Goal: Task Accomplishment & Management: Manage account settings

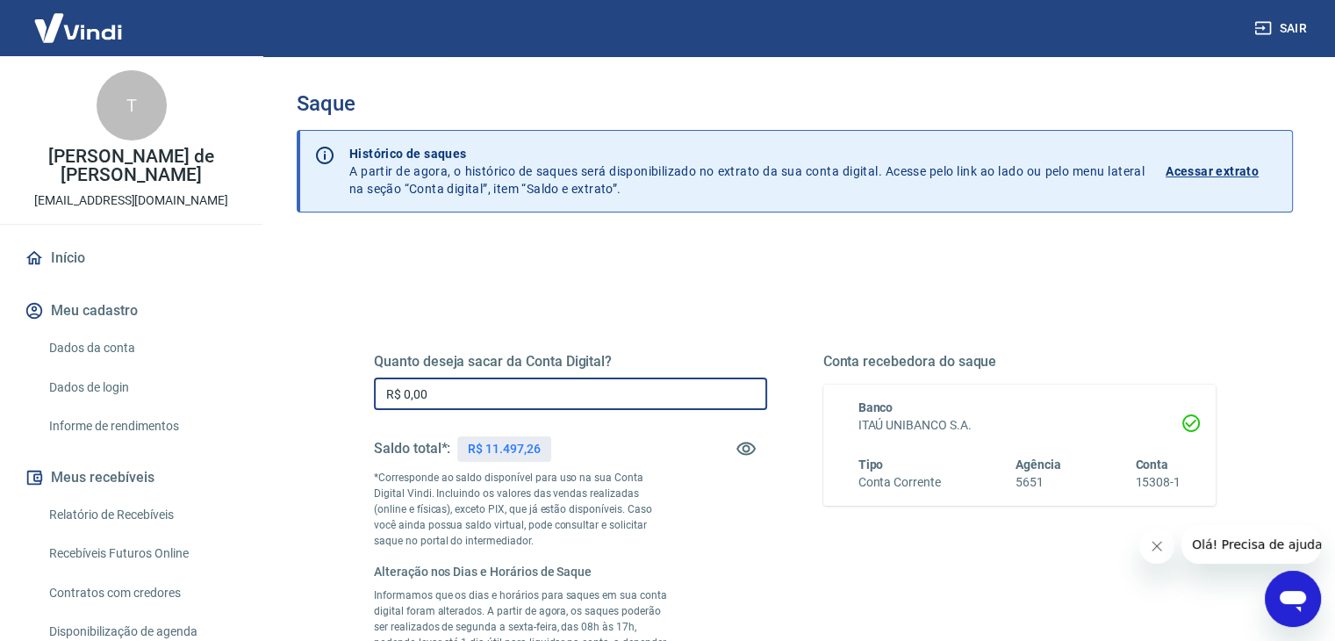
click at [558, 394] on input "R$ 0,00" at bounding box center [570, 394] width 393 height 32
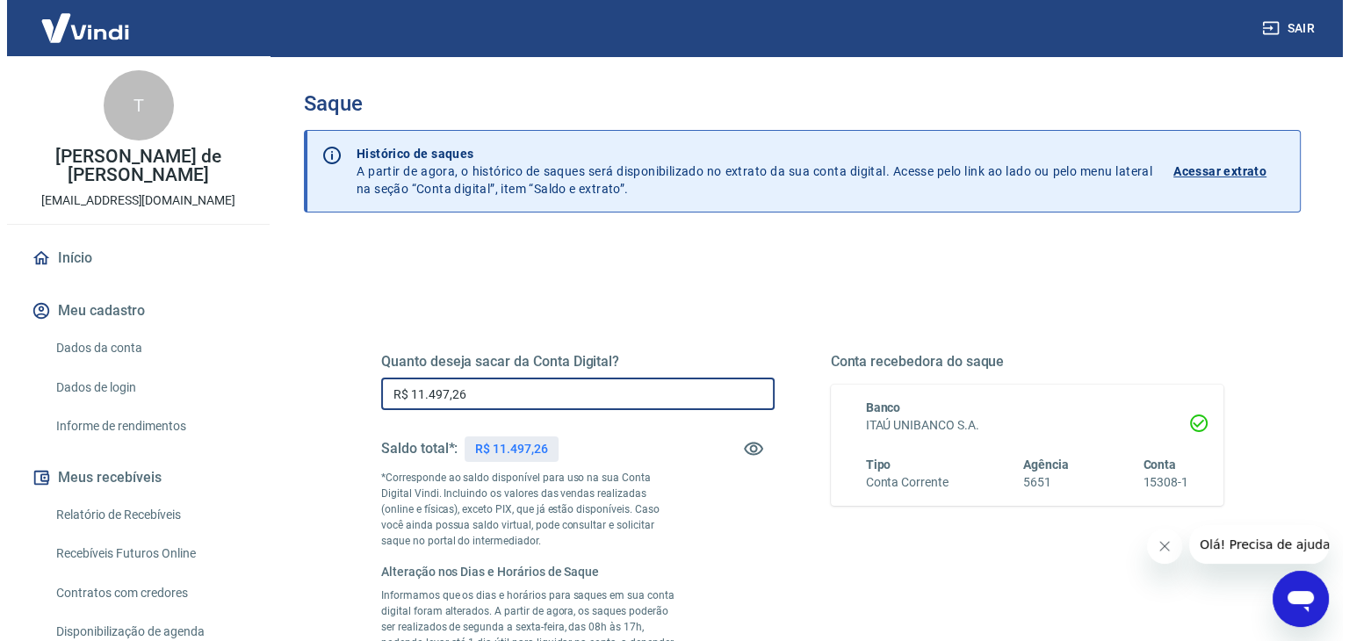
scroll to position [374, 0]
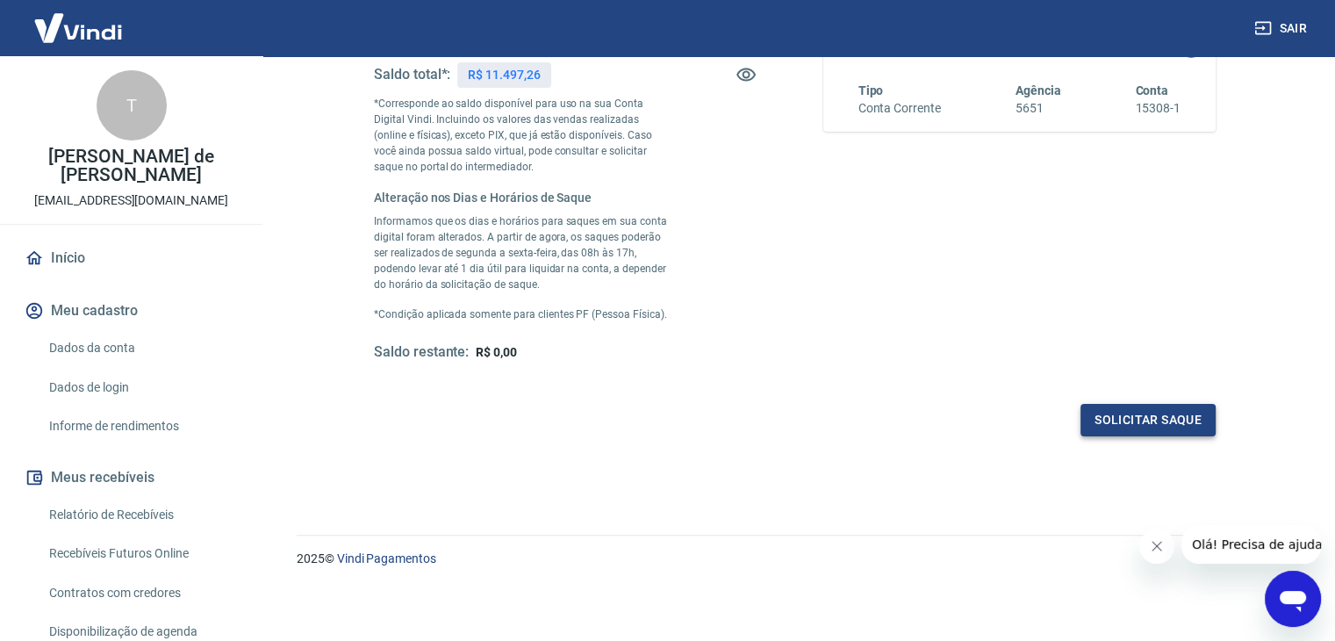
type input "R$ 11.497,26"
click at [1134, 416] on button "Solicitar saque" at bounding box center [1148, 420] width 135 height 32
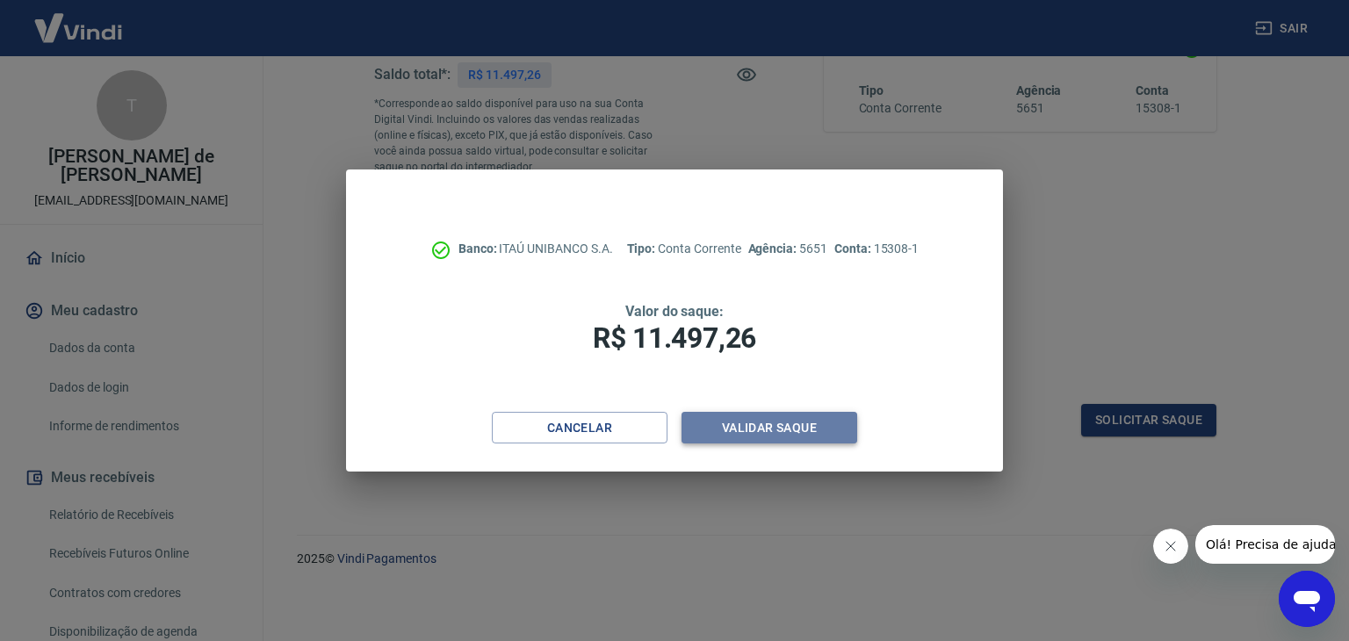
click at [718, 429] on button "Validar saque" at bounding box center [769, 428] width 176 height 32
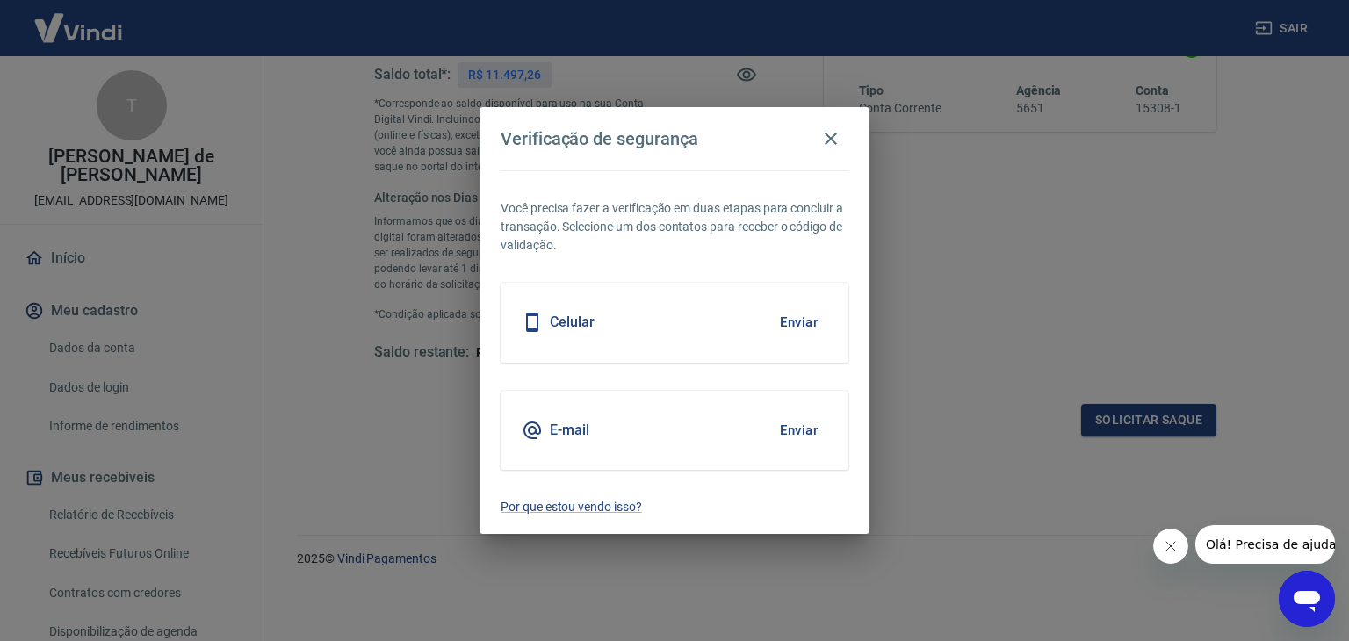
click at [808, 429] on button "Enviar" at bounding box center [798, 430] width 57 height 37
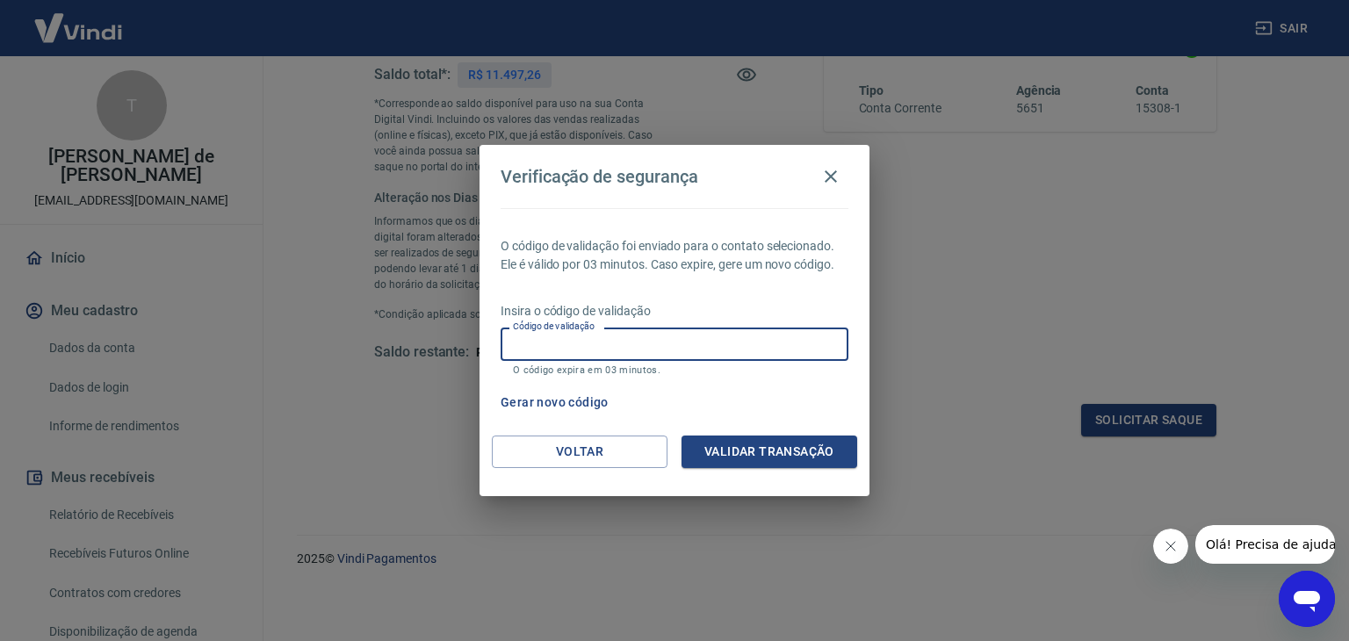
click at [779, 342] on input "Código de validação" at bounding box center [674, 344] width 348 height 32
type input "382910"
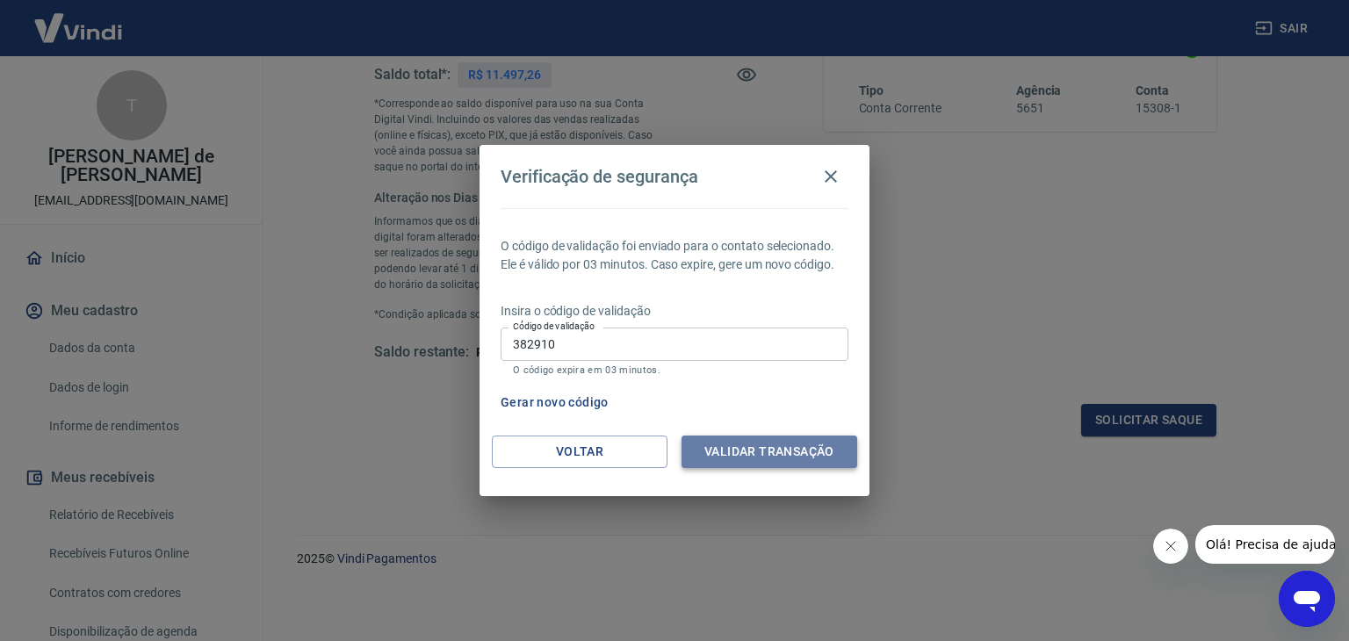
click at [777, 454] on button "Validar transação" at bounding box center [769, 451] width 176 height 32
